Goal: Task Accomplishment & Management: Complete application form

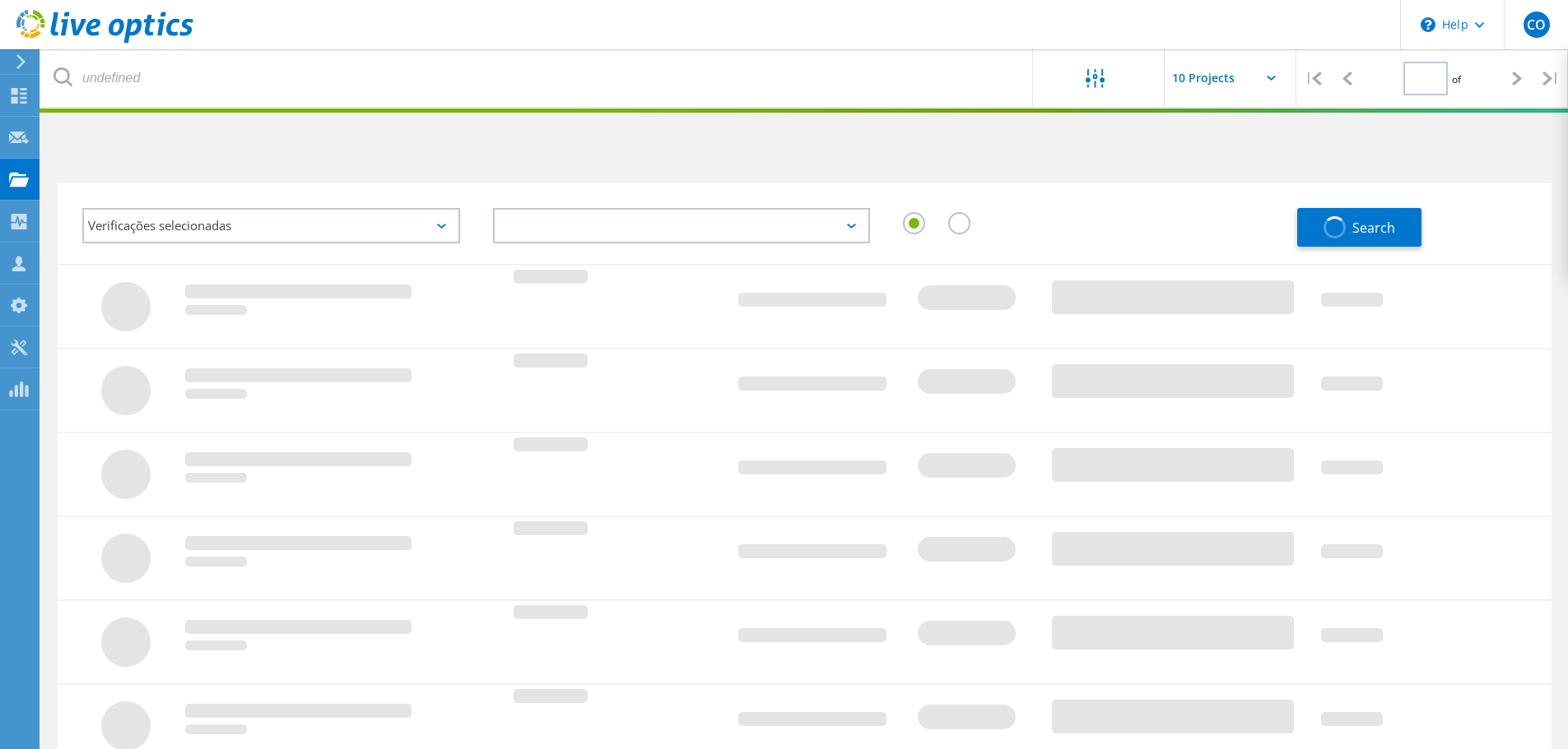
type input "1"
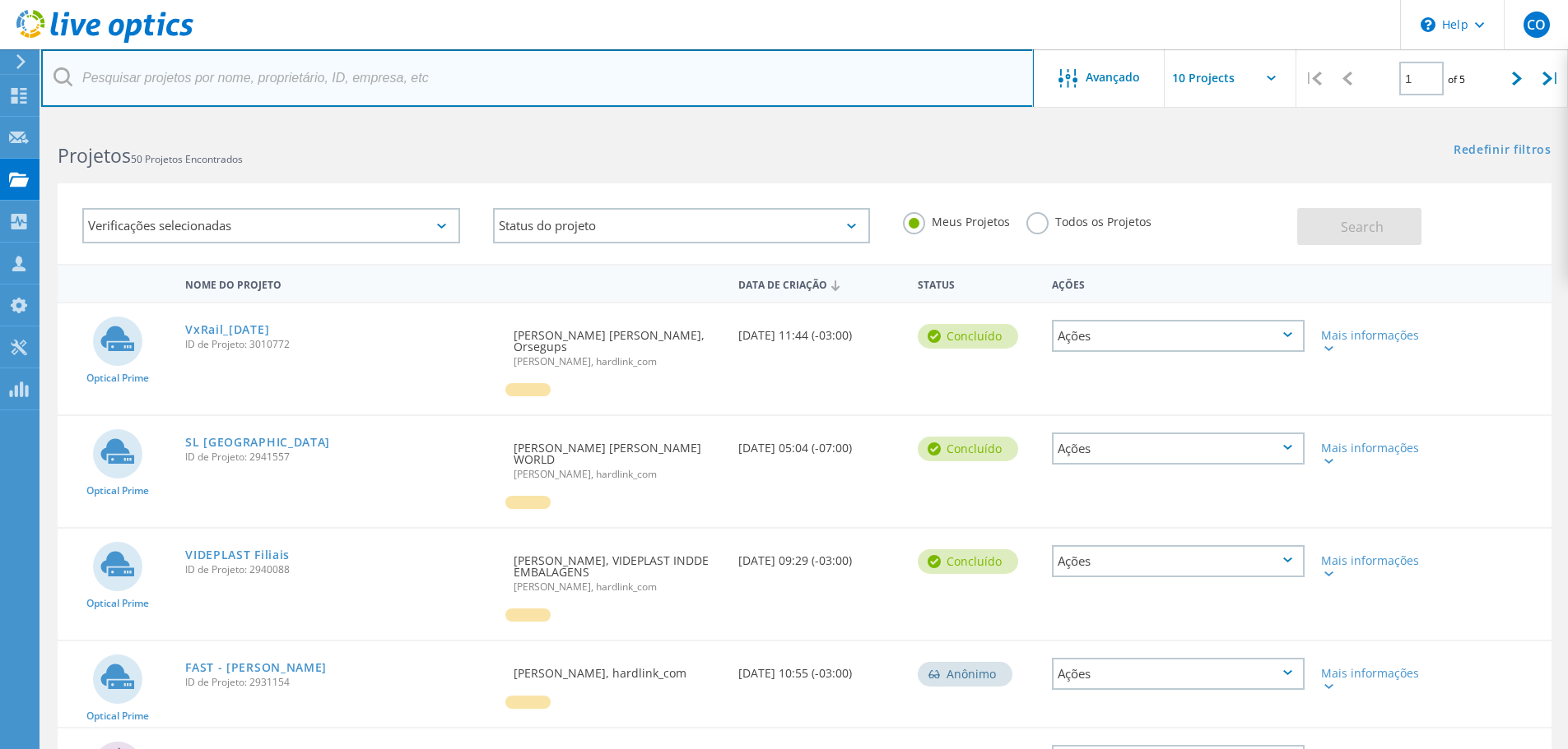
click at [156, 69] on input "text" at bounding box center [538, 78] width 993 height 58
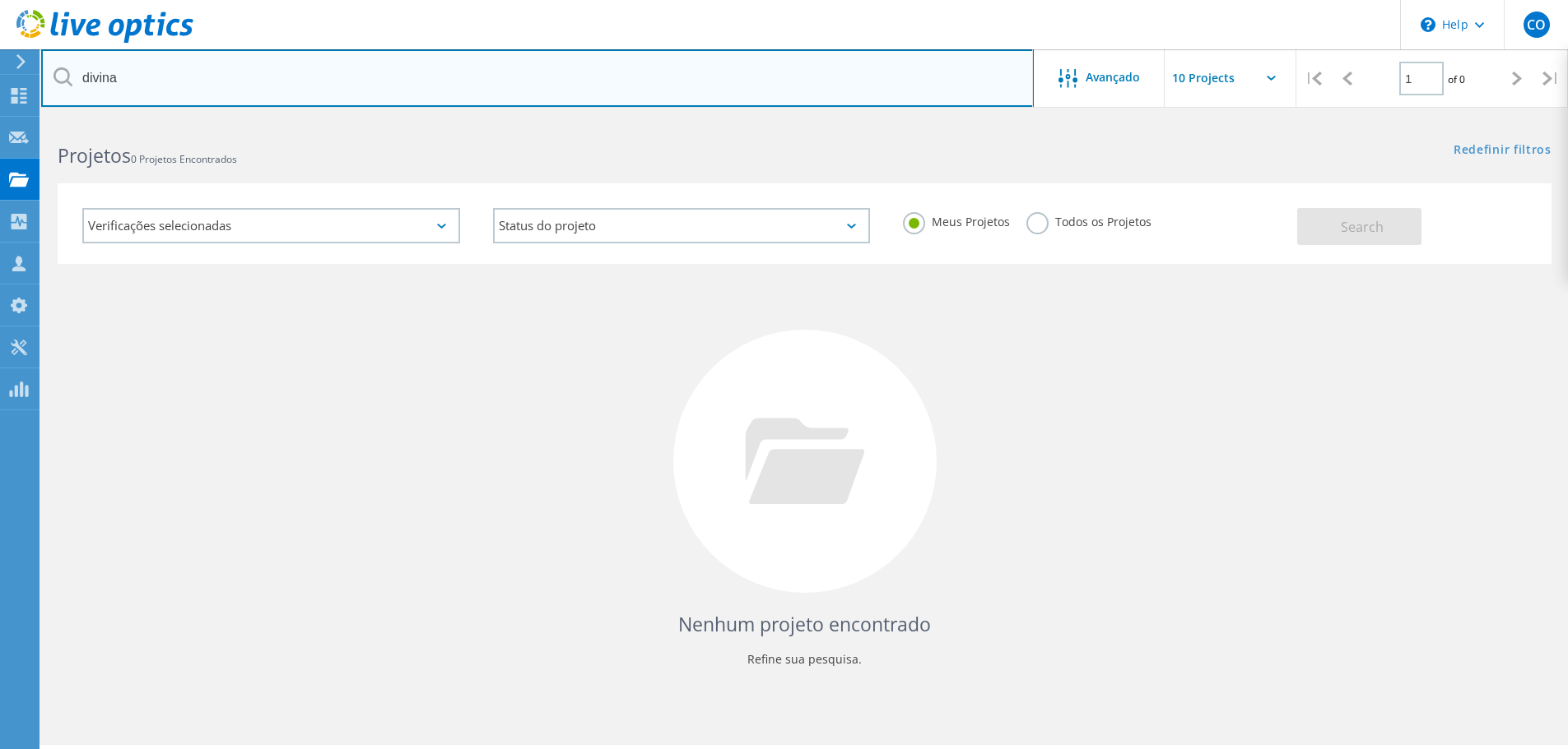
click at [206, 77] on input "divina" at bounding box center [538, 78] width 993 height 58
click at [208, 77] on input "HDP" at bounding box center [538, 78] width 993 height 58
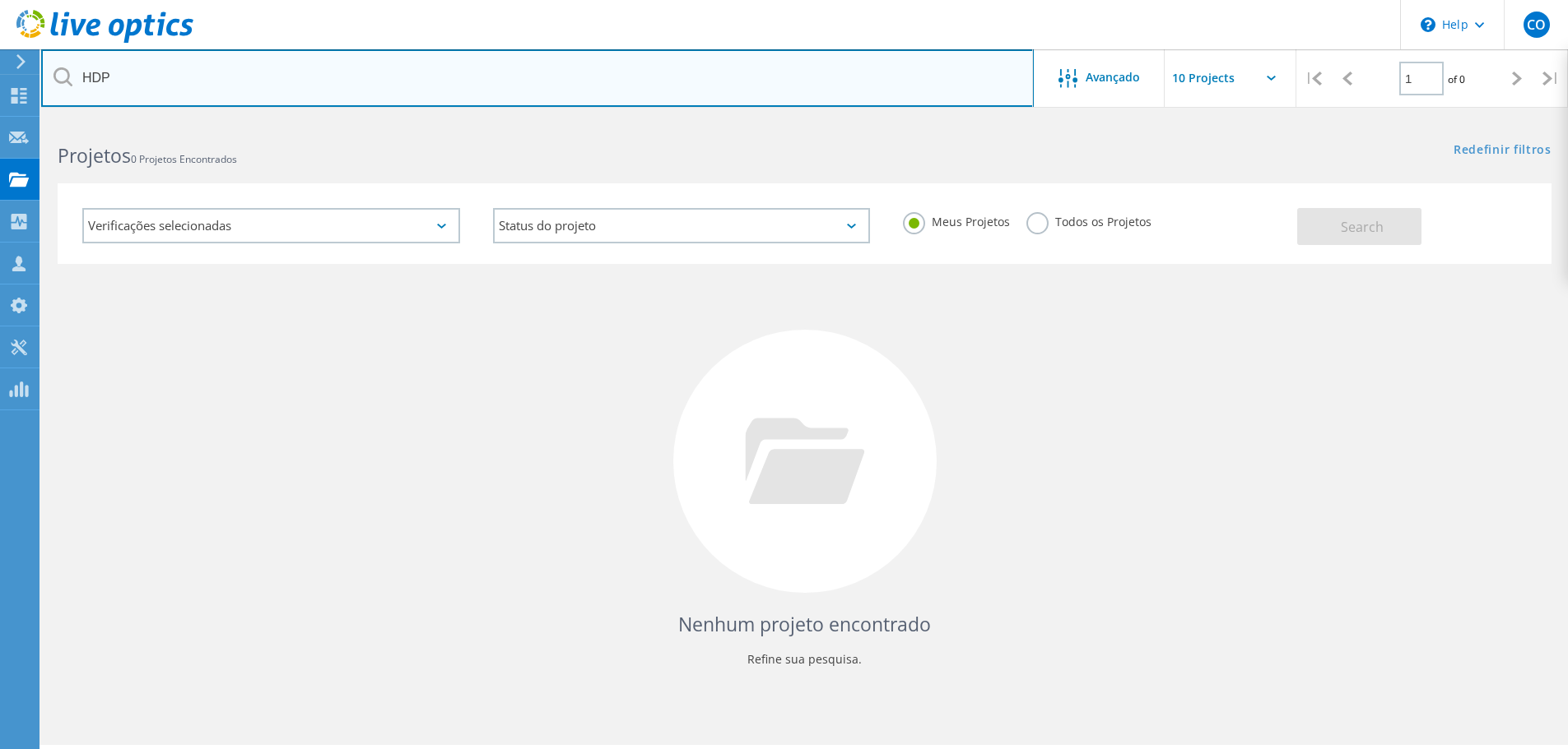
click at [208, 77] on input "HDP" at bounding box center [538, 78] width 993 height 58
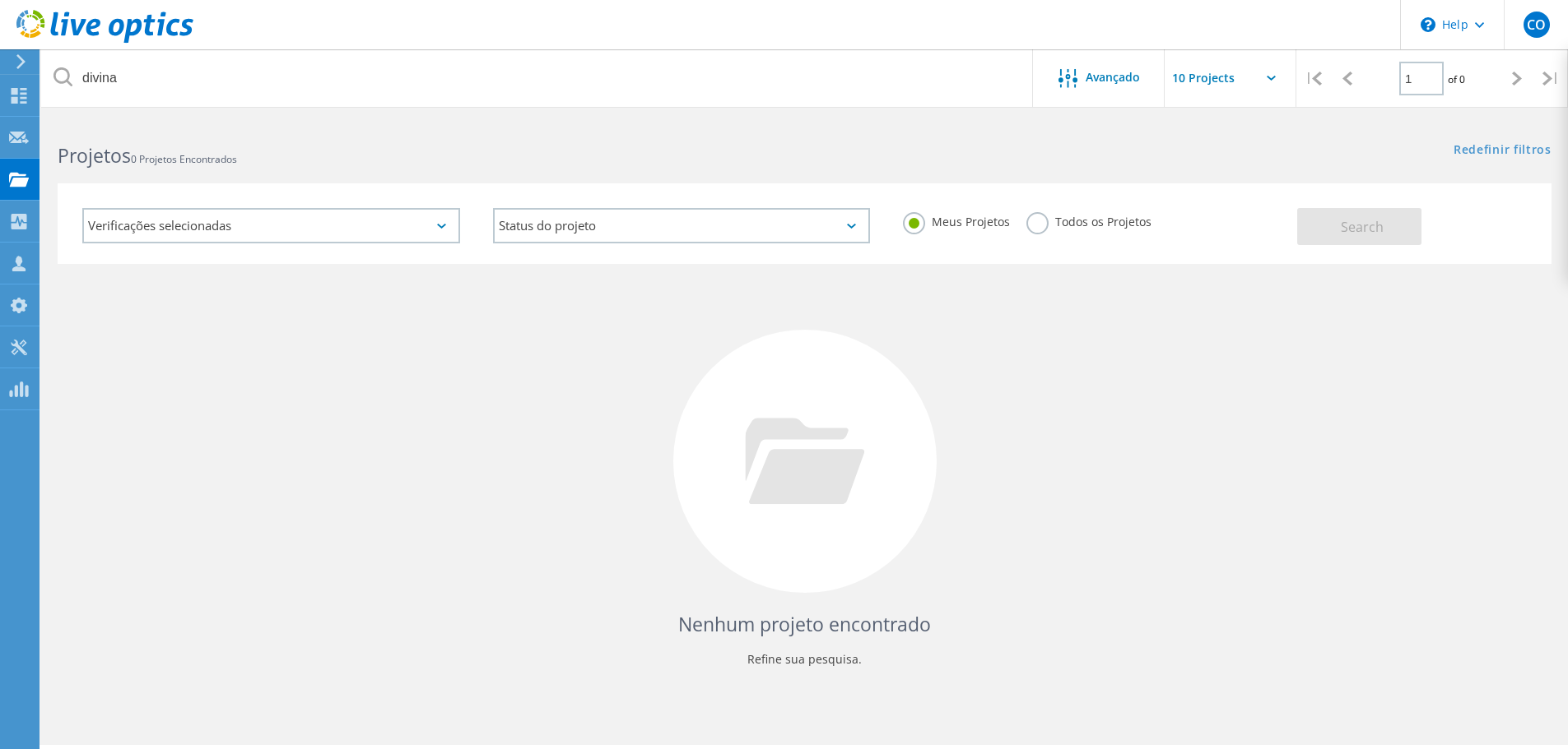
click at [1045, 221] on label "Todos os Projetos" at bounding box center [1089, 220] width 125 height 15
click at [0, 0] on input "Todos os Projetos" at bounding box center [0, 0] width 0 height 0
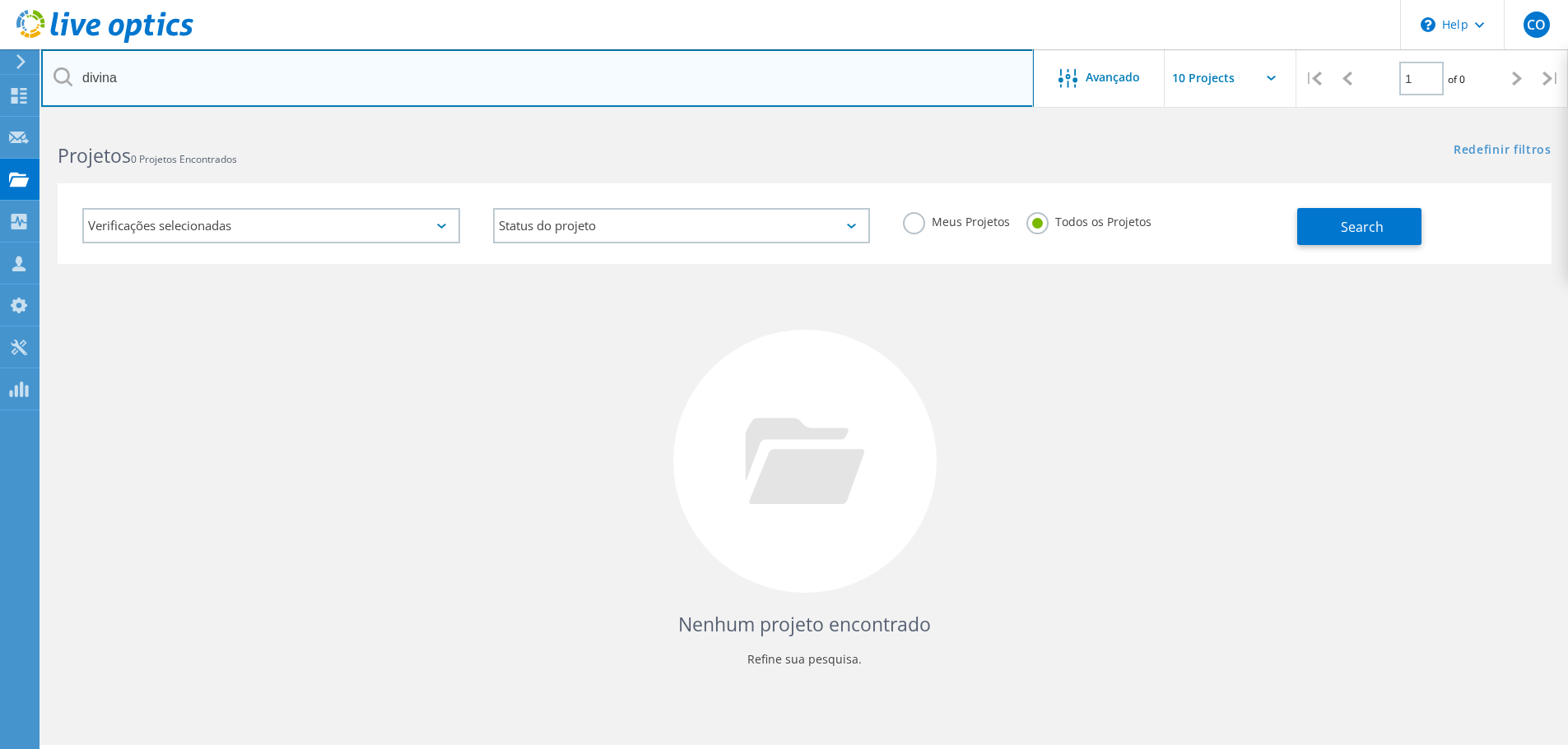
click at [951, 88] on input "divina" at bounding box center [538, 78] width 993 height 58
click at [901, 87] on input "divina" at bounding box center [538, 78] width 993 height 58
type input "HDP"
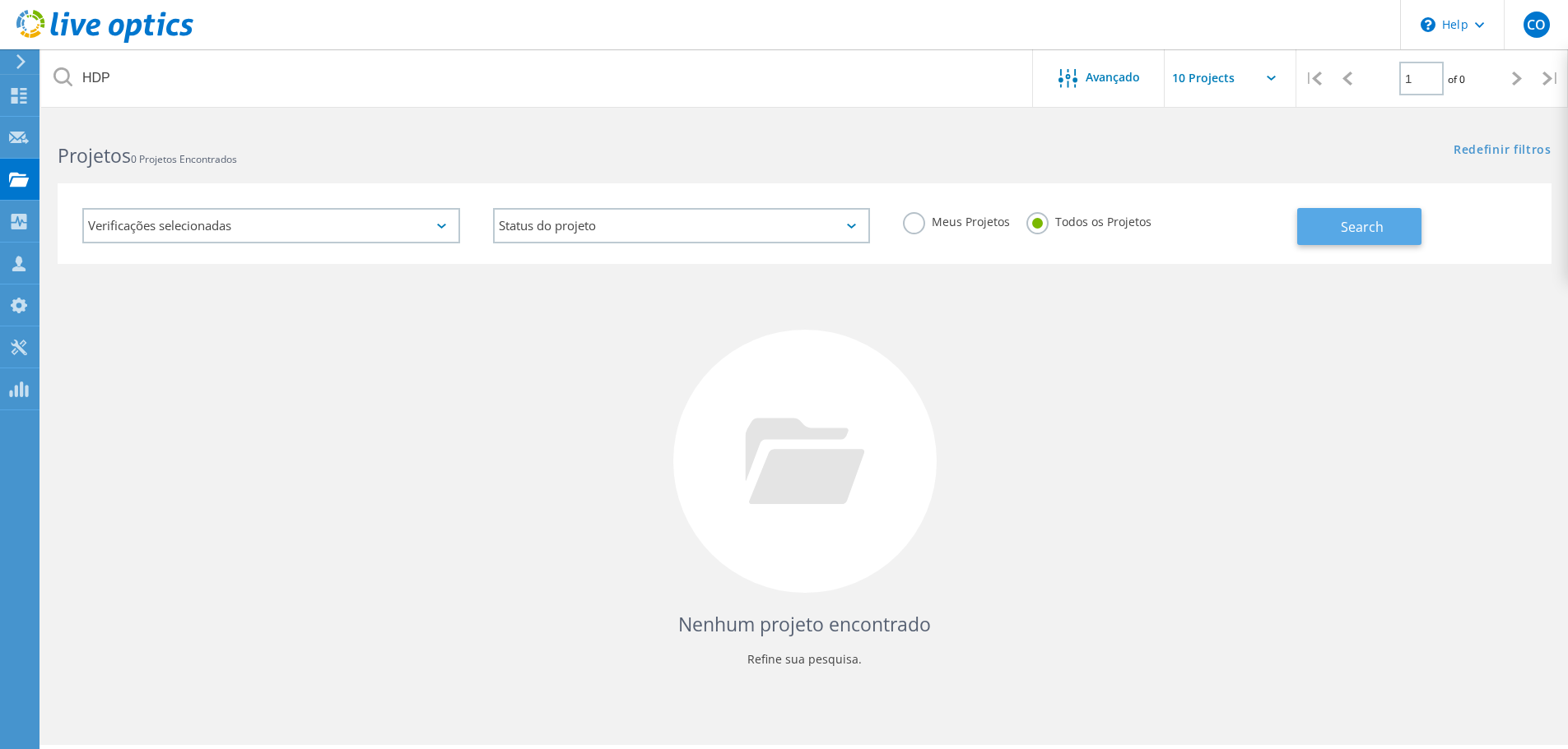
click at [1366, 221] on span "Search" at bounding box center [1362, 227] width 42 height 18
click at [0, 0] on div "Customers" at bounding box center [0, 0] width 0 height 0
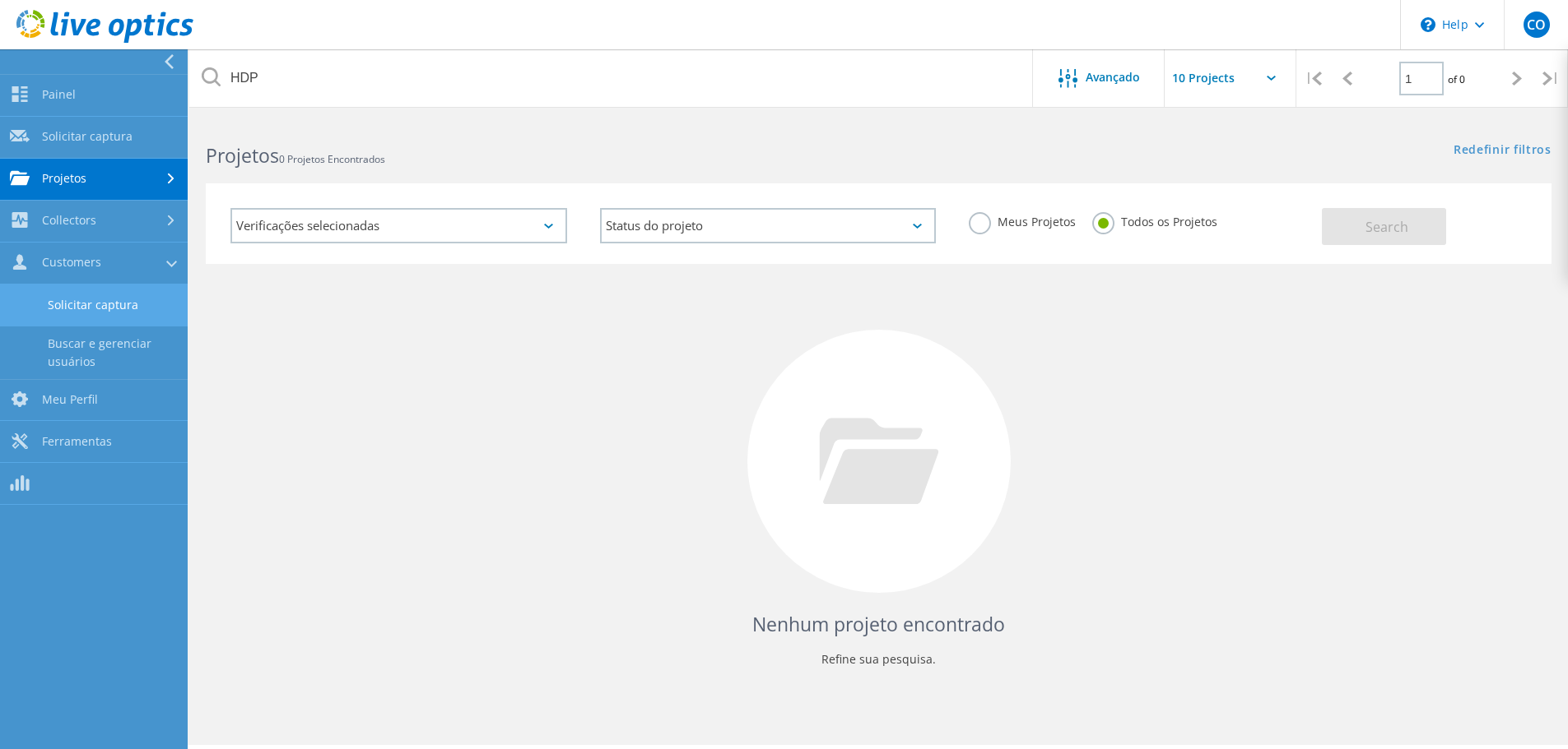
click at [106, 309] on link "Solicitar captura" at bounding box center [93, 306] width 188 height 42
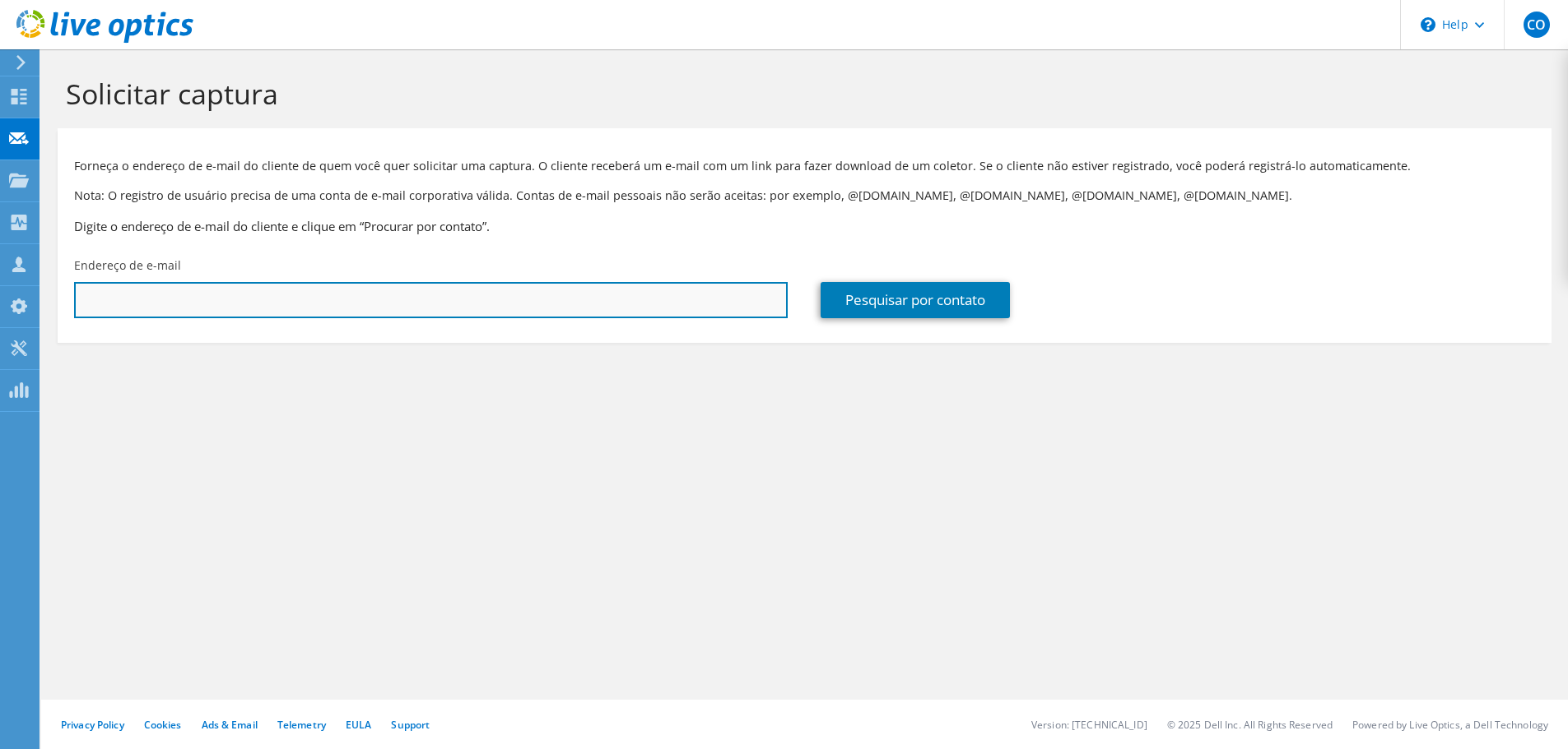
click at [178, 306] on input "text" at bounding box center [431, 300] width 714 height 37
paste input "Cristiano Lima <Cristiano@tecnoage.com.br>"
type input "cristiano@tecnoage.com.br"
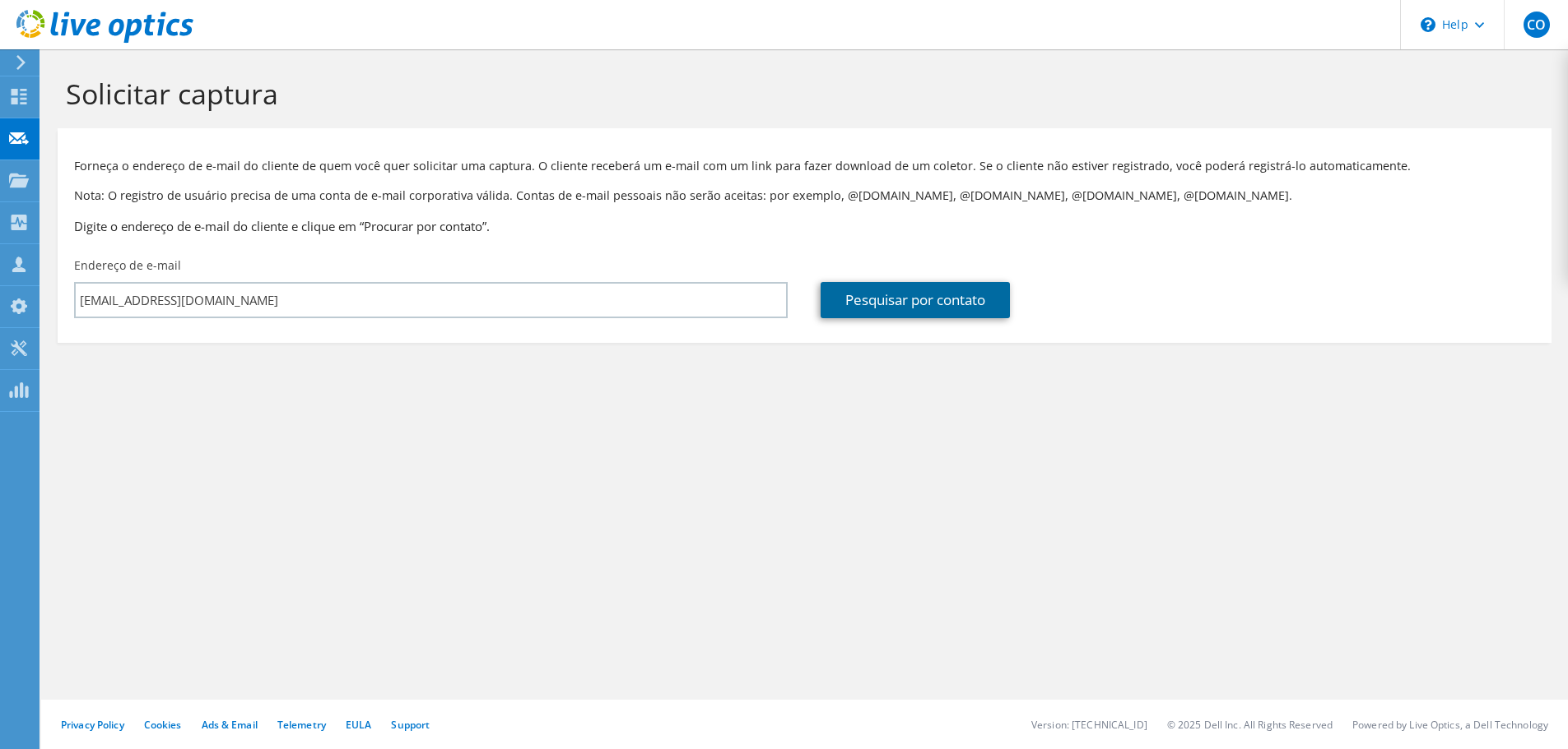
click at [968, 299] on link "Pesquisar por contato" at bounding box center [915, 300] width 190 height 37
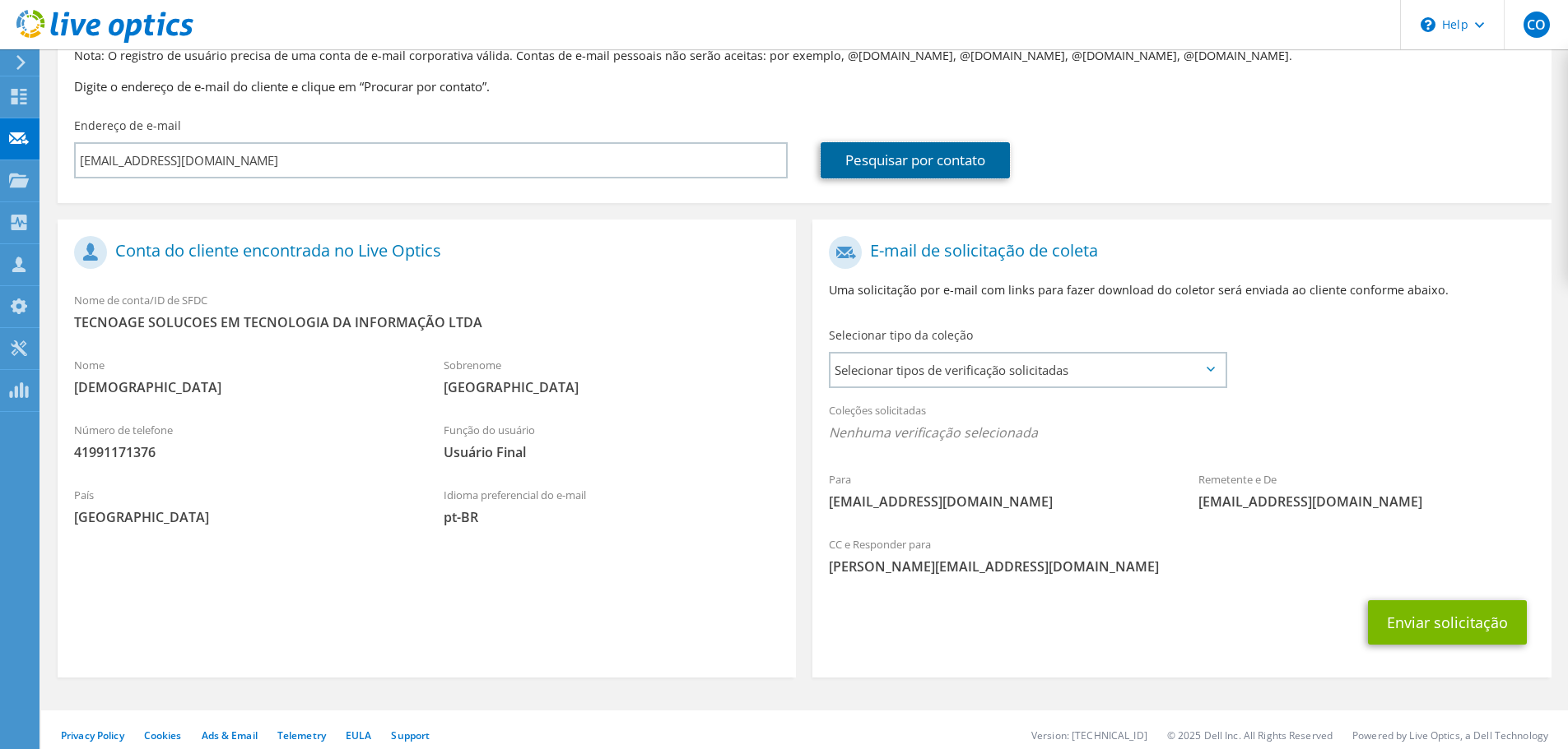
scroll to position [151, 0]
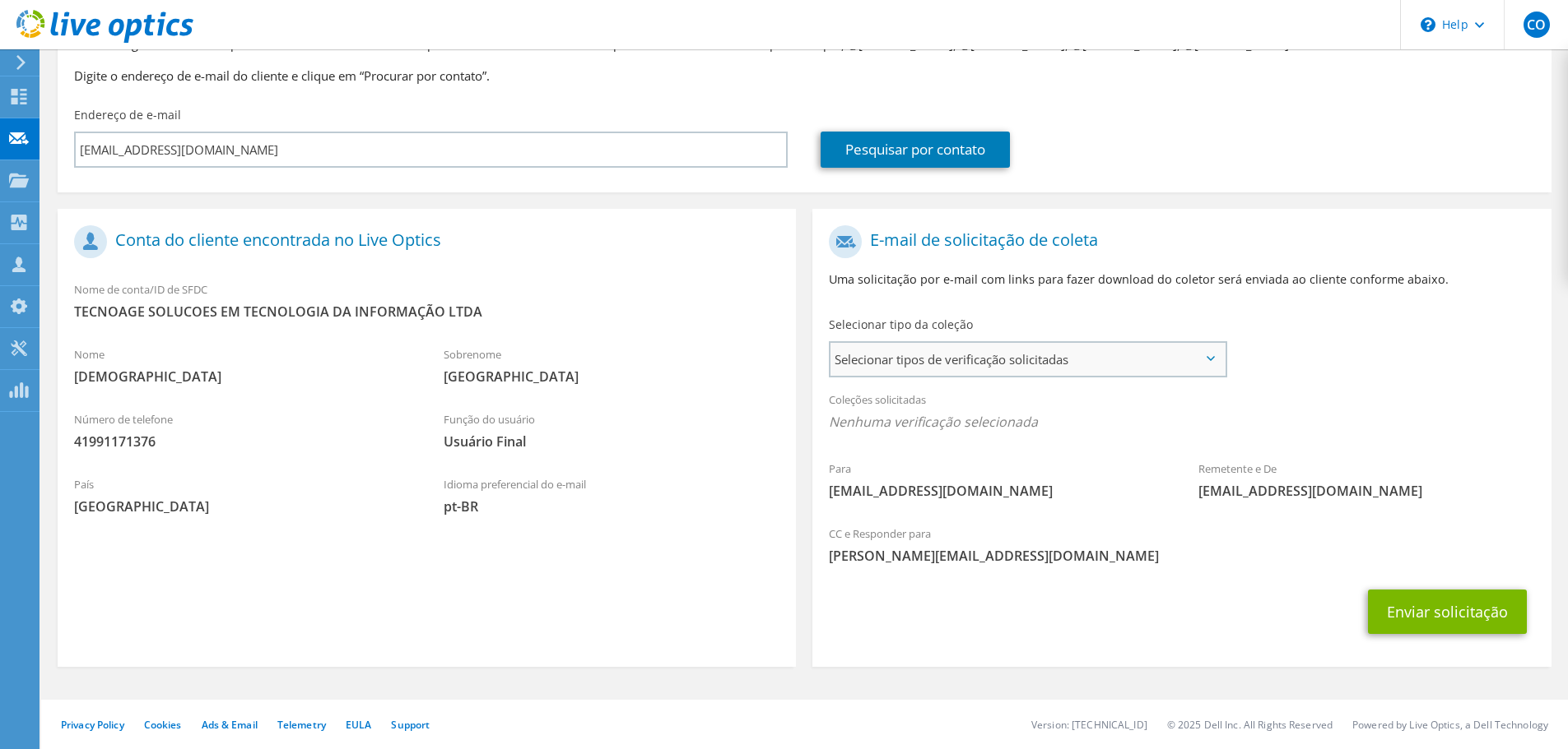
click at [1005, 373] on span "Selecionar tipos de verificação solicitadas" at bounding box center [1027, 360] width 394 height 33
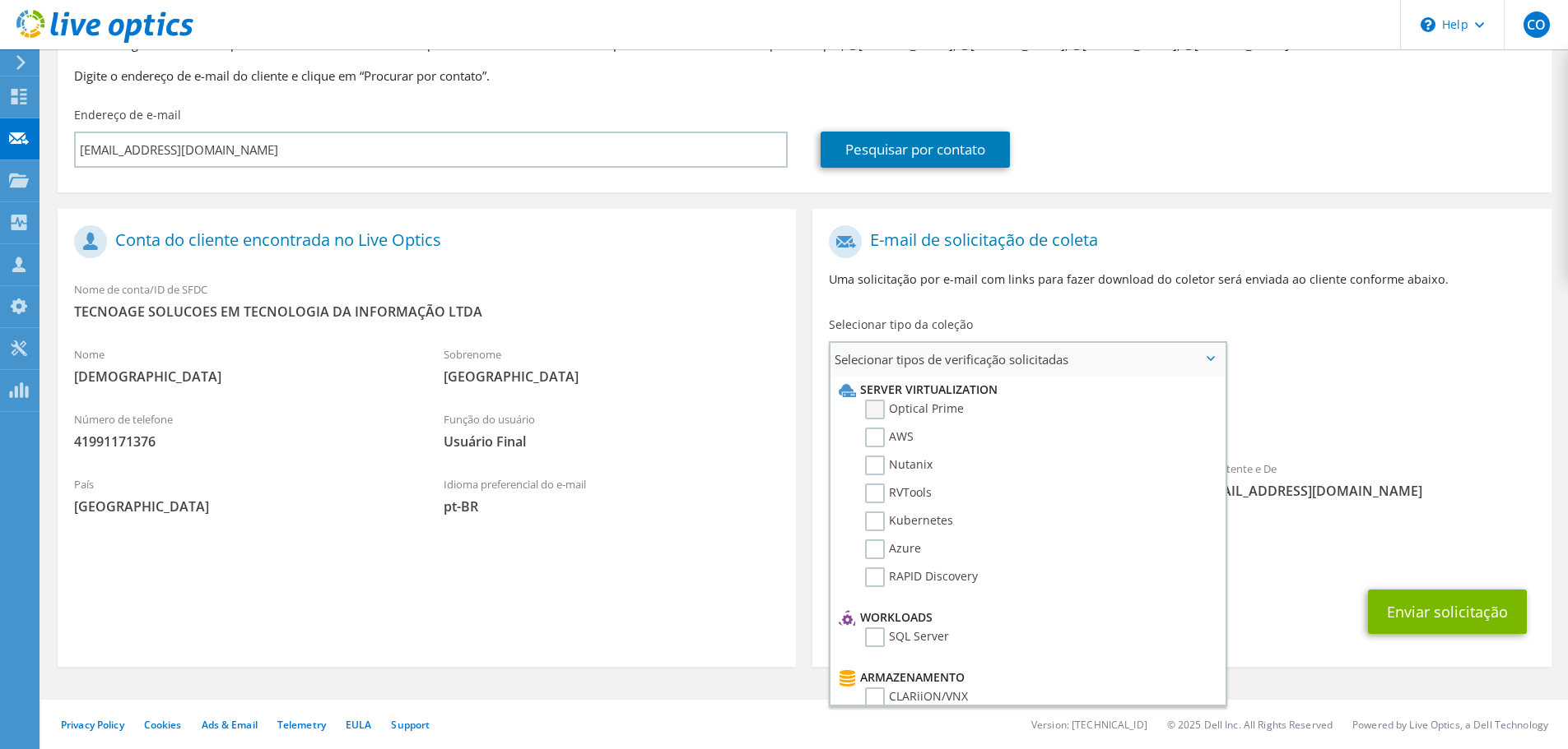
click at [881, 410] on label "Optical Prime" at bounding box center [914, 410] width 99 height 20
click at [0, 0] on input "Optical Prime" at bounding box center [0, 0] width 0 height 0
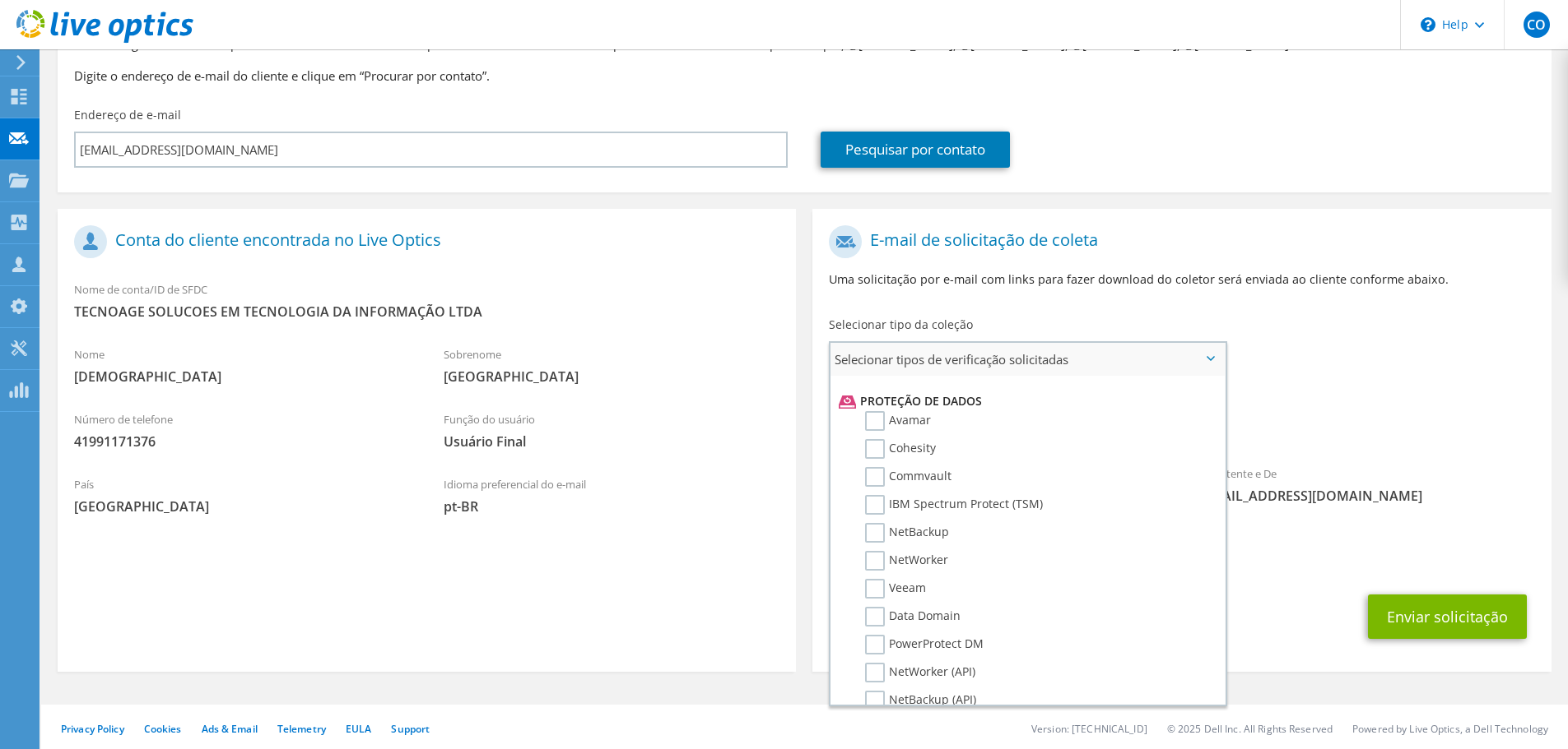
scroll to position [783, 0]
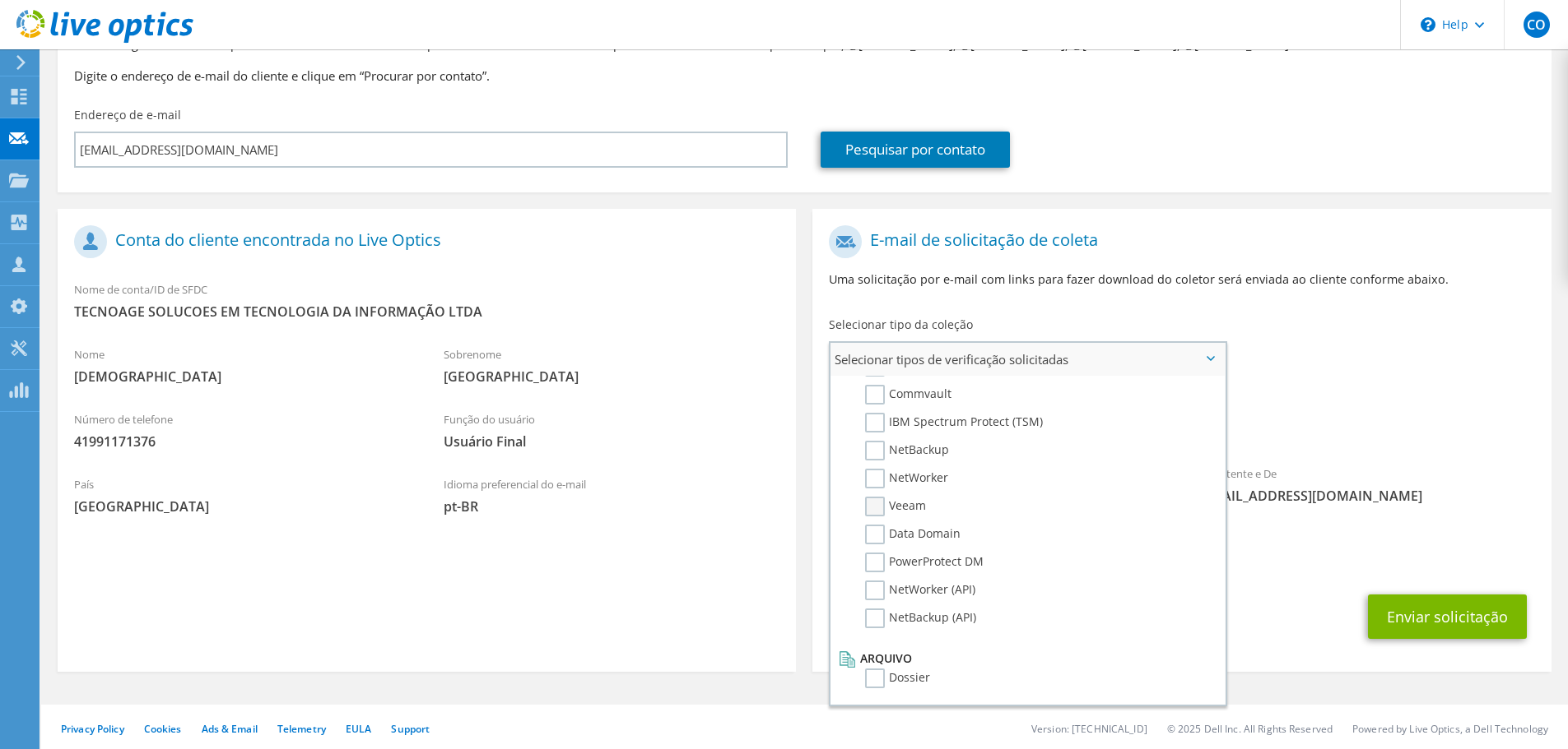
click at [872, 512] on label "Veeam" at bounding box center [895, 507] width 61 height 20
click at [0, 0] on input "Veeam" at bounding box center [0, 0] width 0 height 0
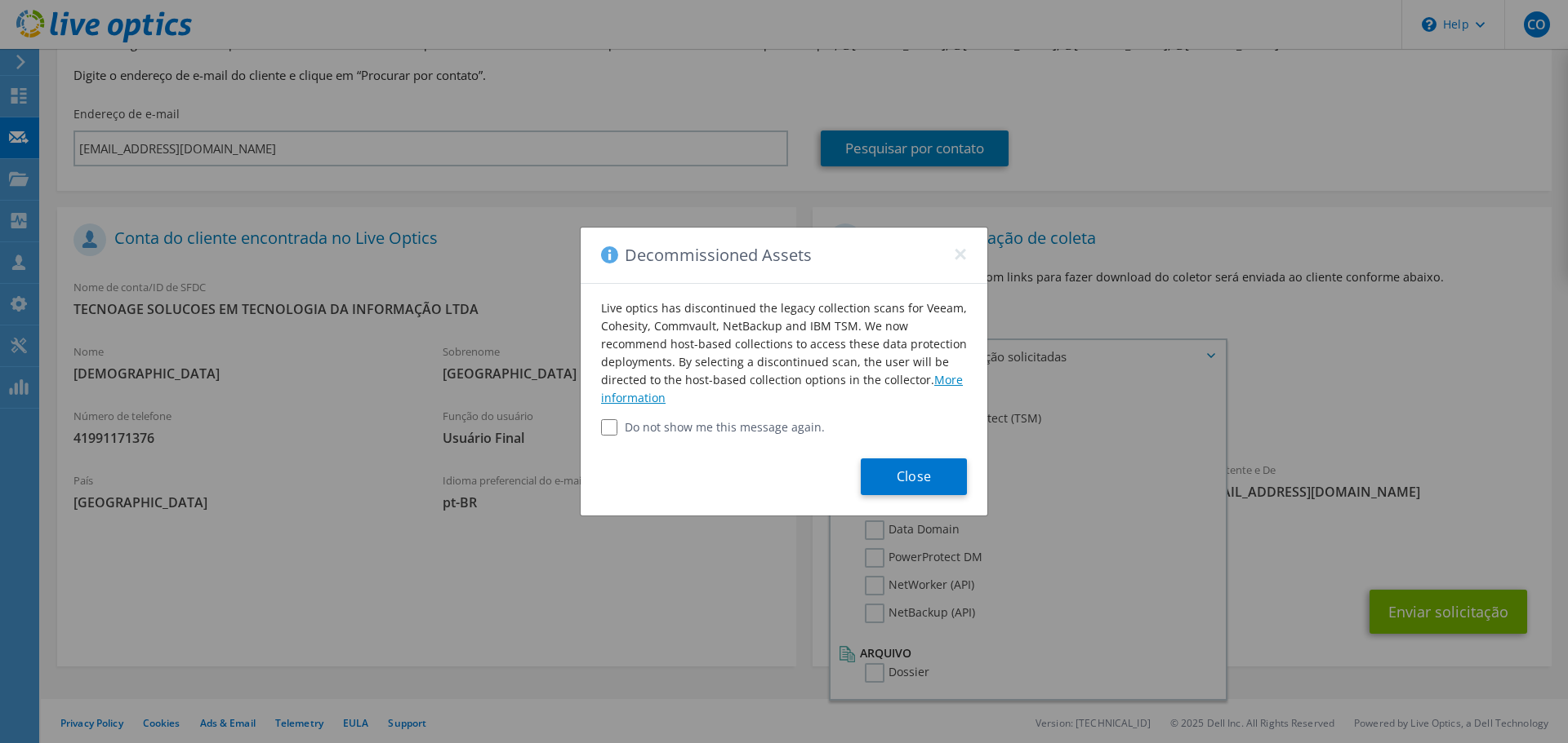
click at [944, 382] on link "More information" at bounding box center [782, 388] width 362 height 33
click at [937, 475] on button "Close" at bounding box center [913, 477] width 106 height 37
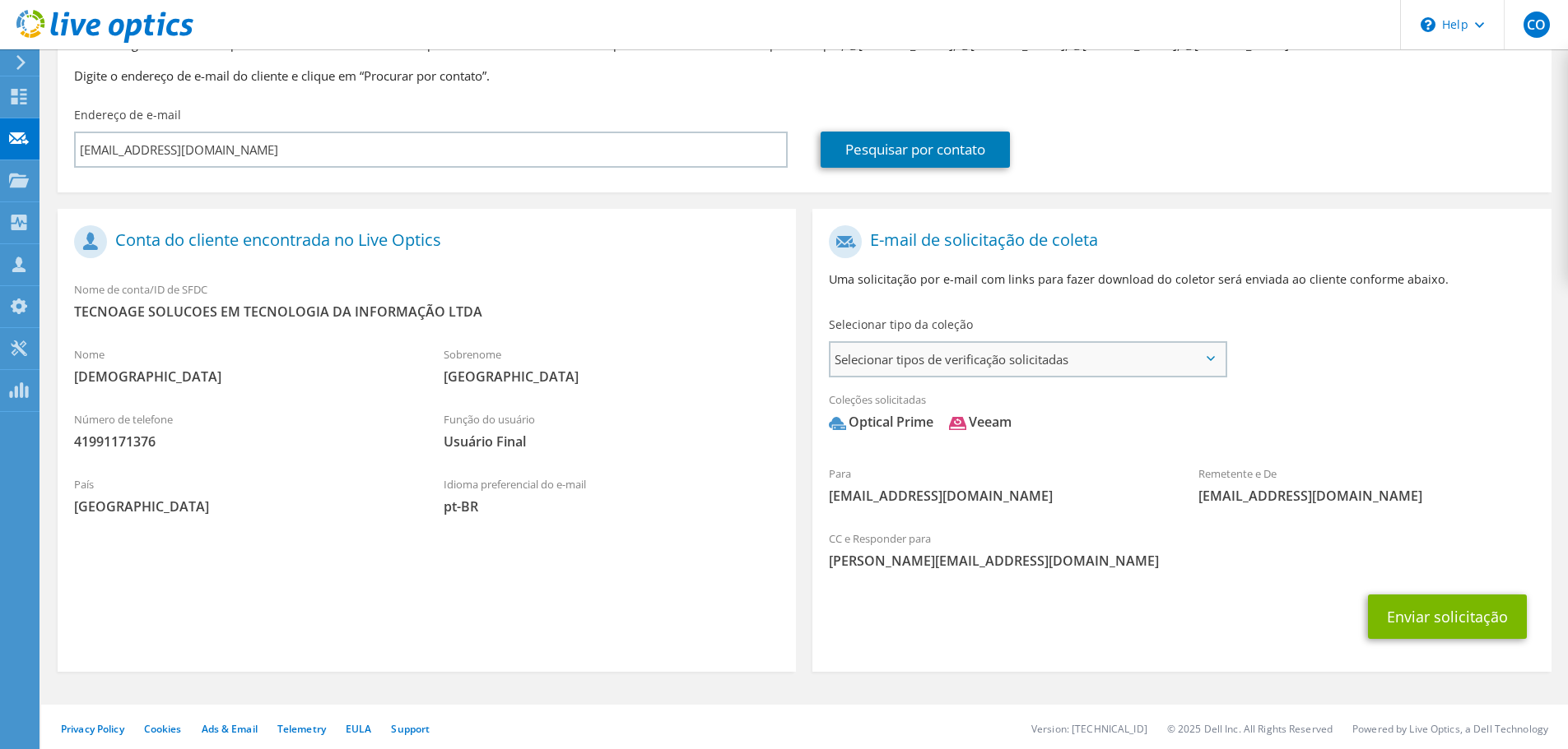
click at [983, 373] on span "Selecionar tipos de verificação solicitadas" at bounding box center [1027, 360] width 394 height 33
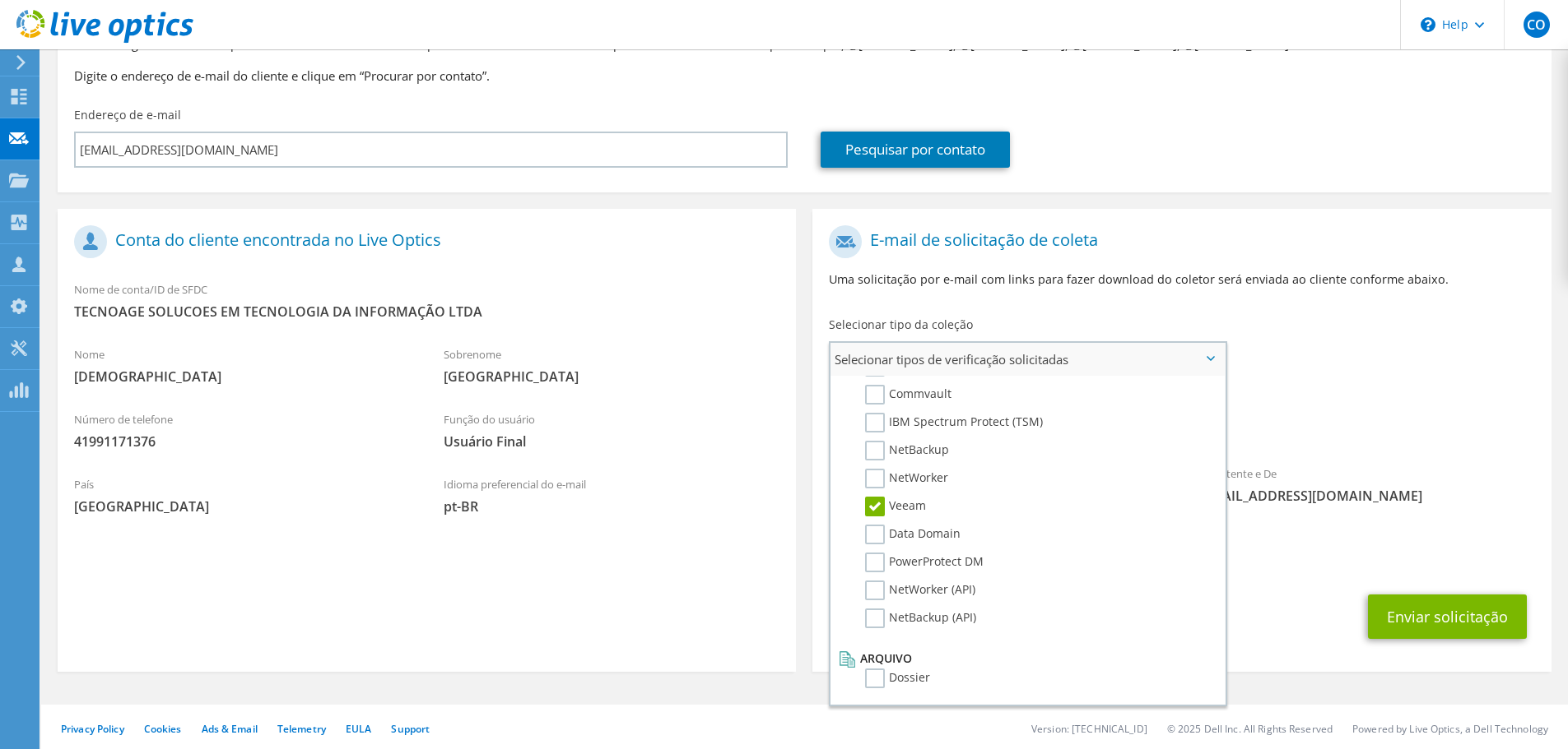
click at [873, 512] on label "Veeam" at bounding box center [895, 507] width 61 height 20
click at [0, 0] on input "Veeam" at bounding box center [0, 0] width 0 height 0
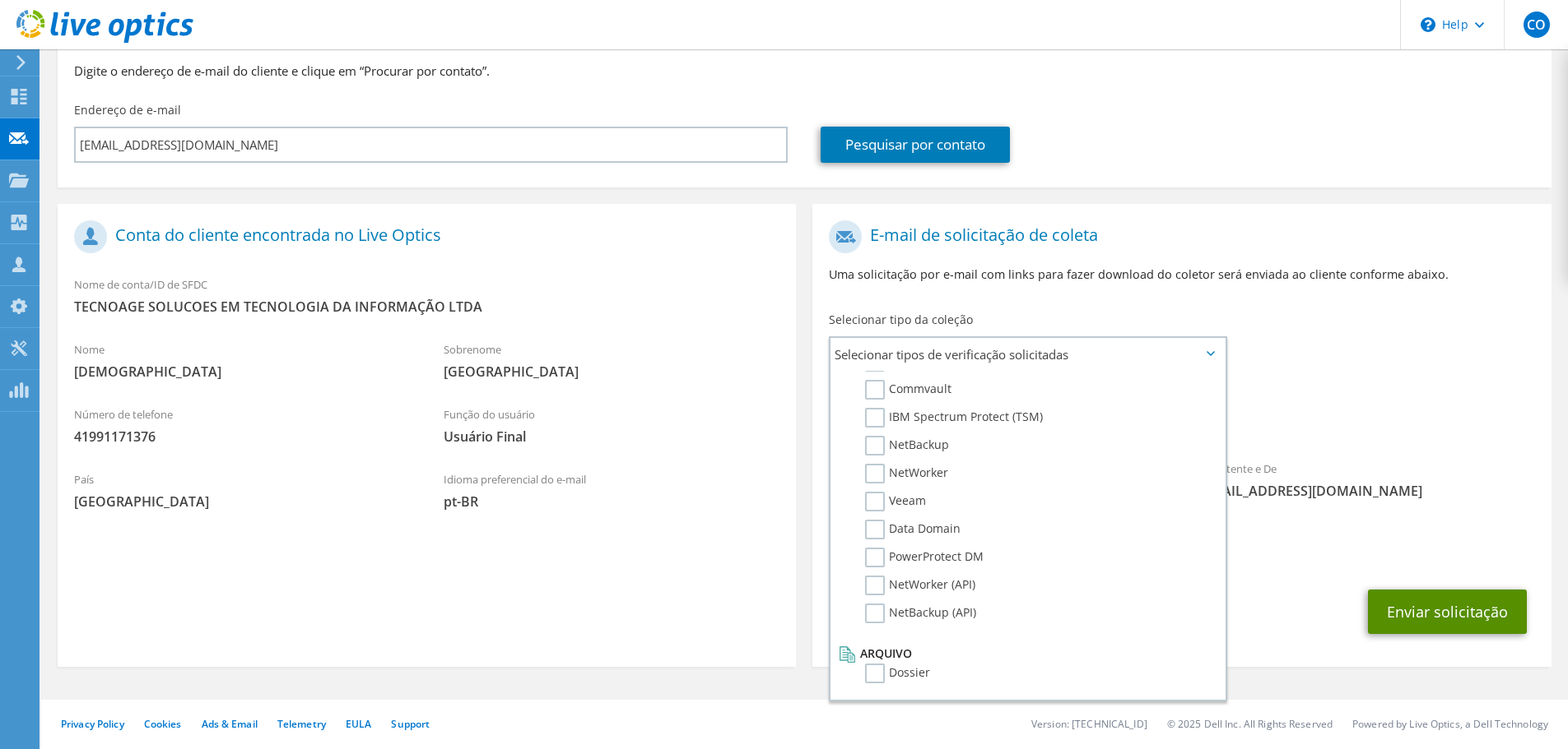
click at [1423, 596] on button "Enviar solicitação" at bounding box center [1447, 612] width 159 height 44
